Goal: Task Accomplishment & Management: Use online tool/utility

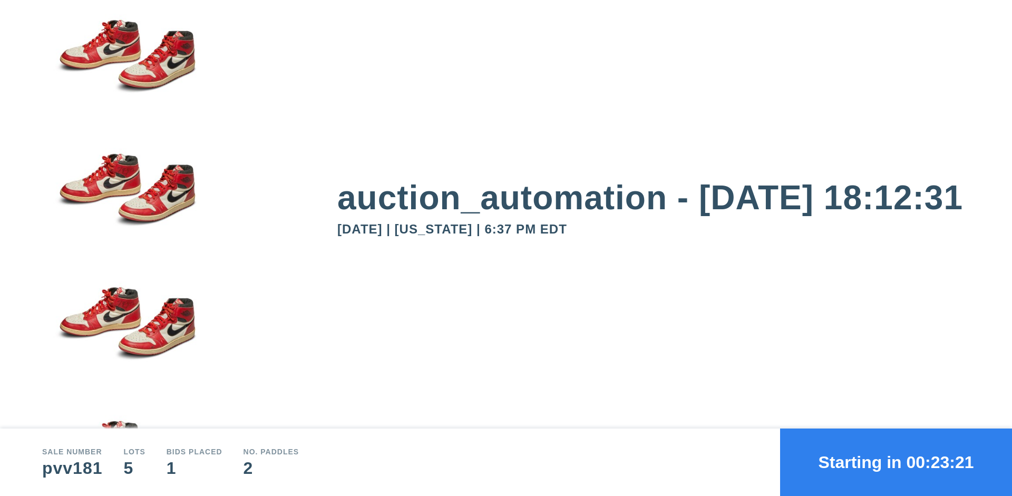
click at [896, 462] on button "Starting in 00:23:21" at bounding box center [896, 462] width 232 height 67
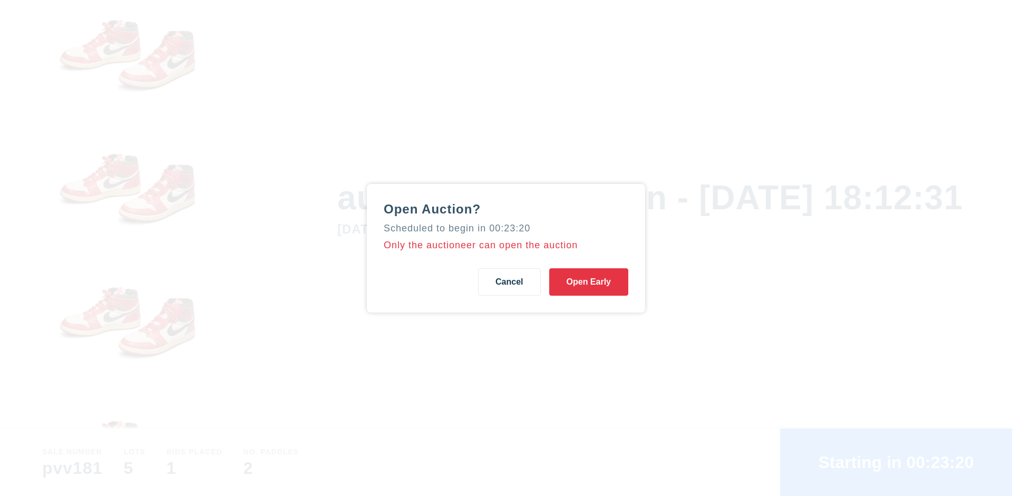
click at [589, 282] on button "Open Early" at bounding box center [588, 281] width 79 height 27
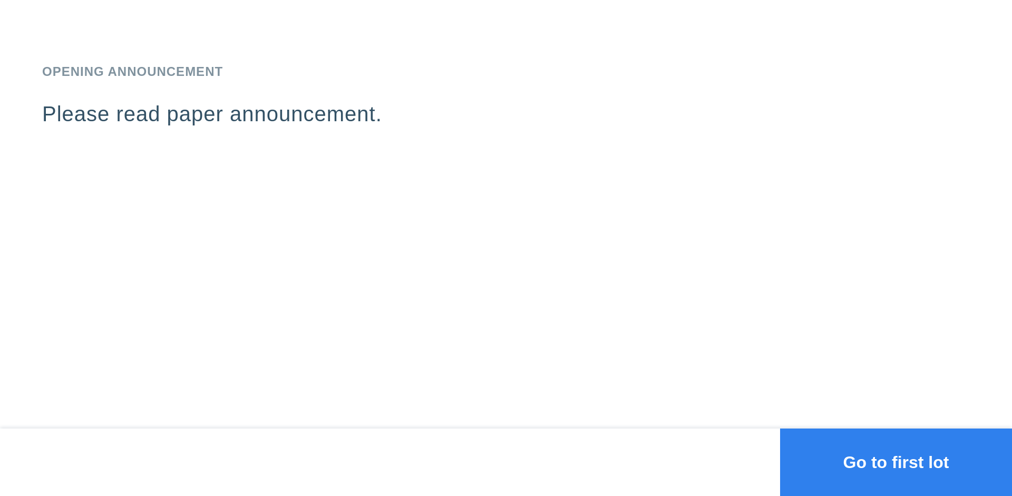
click at [896, 462] on button "Go to first lot" at bounding box center [896, 462] width 232 height 67
